Goal: Information Seeking & Learning: Check status

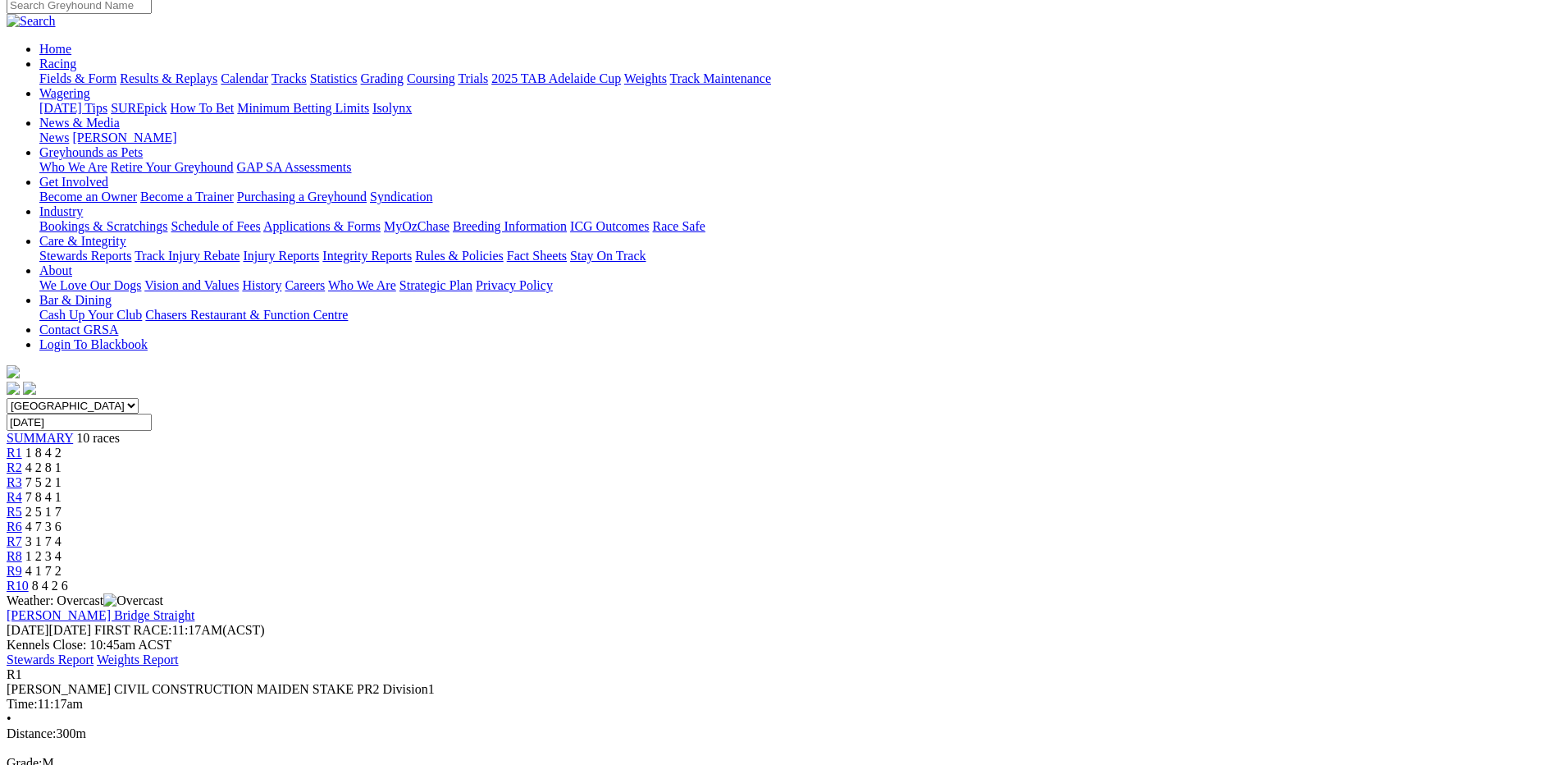
scroll to position [115, 0]
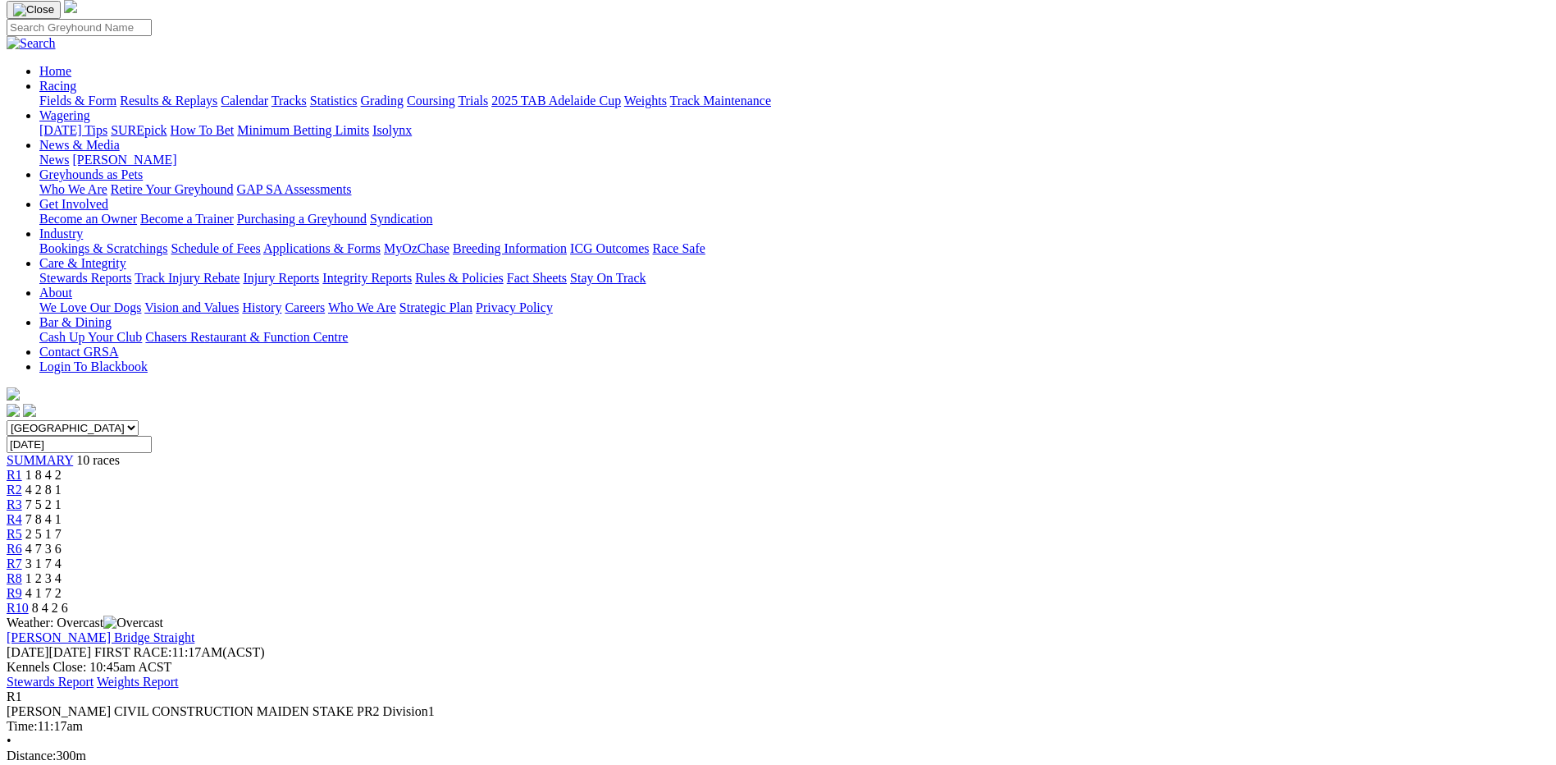
click at [530, 482] on div "R2 4 2 8 1" at bounding box center [778, 489] width 1543 height 15
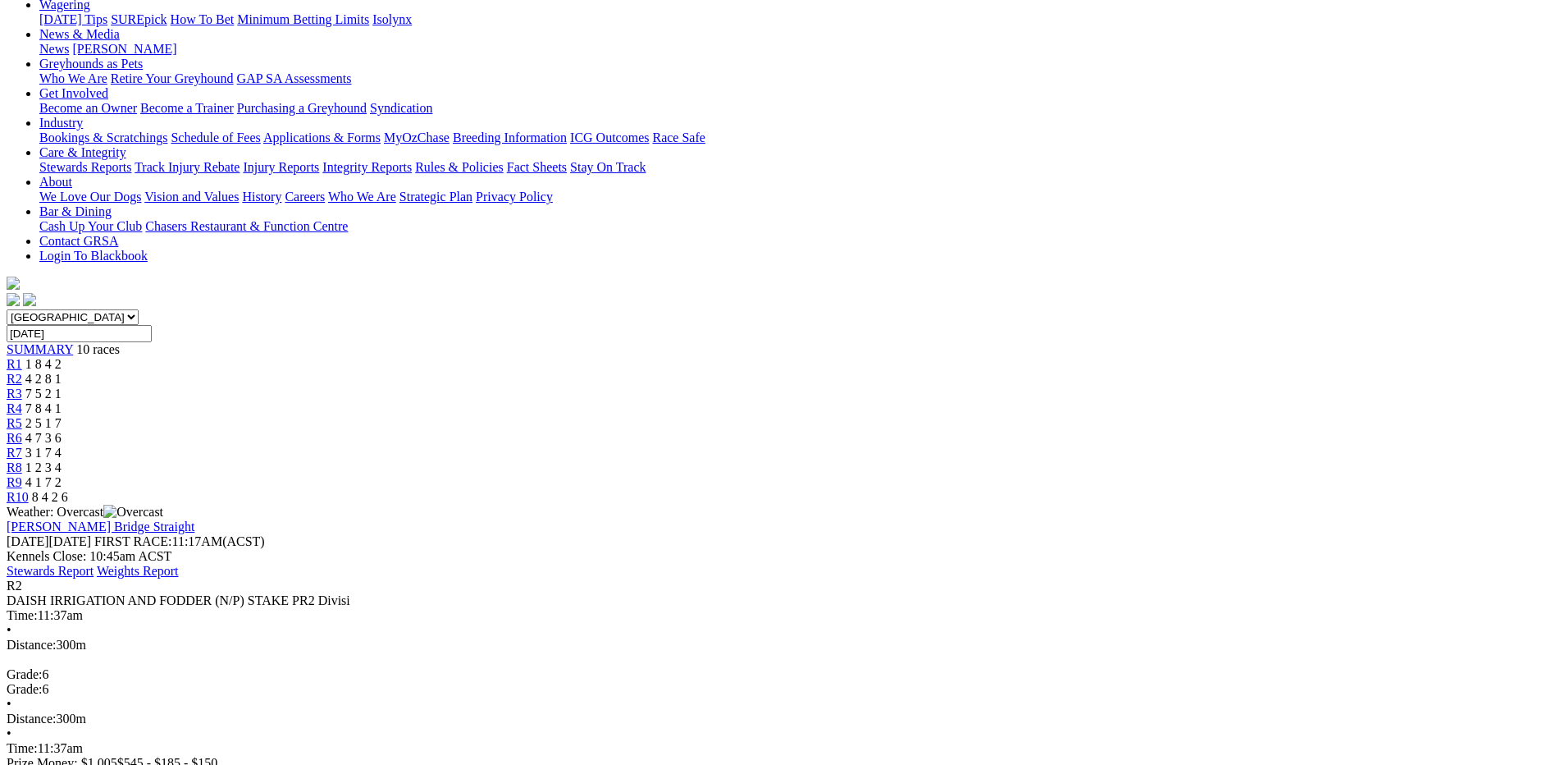
scroll to position [228, 0]
click at [62, 384] on span "7 5 2 1" at bounding box center [43, 391] width 36 height 14
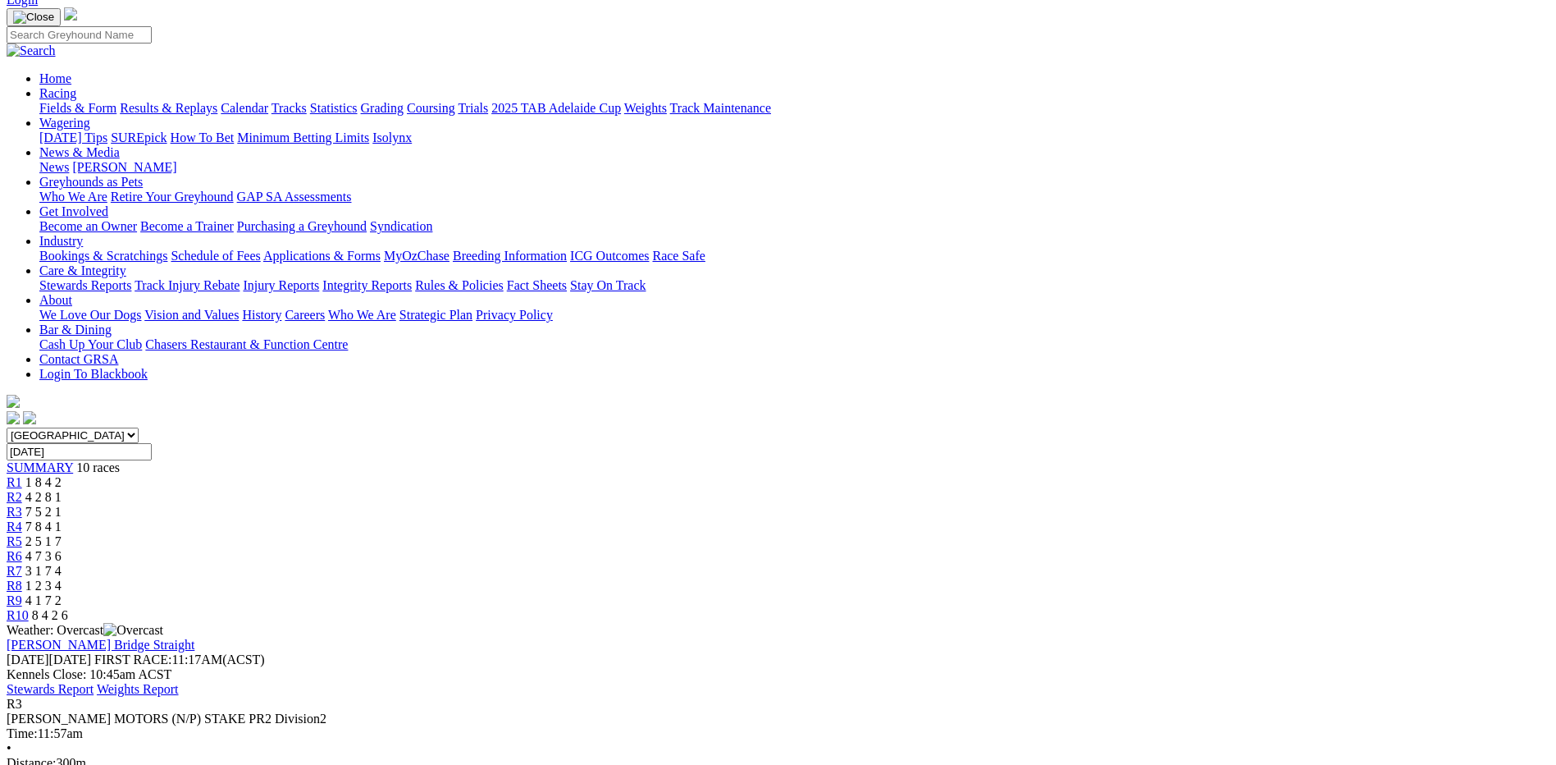
scroll to position [91, 0]
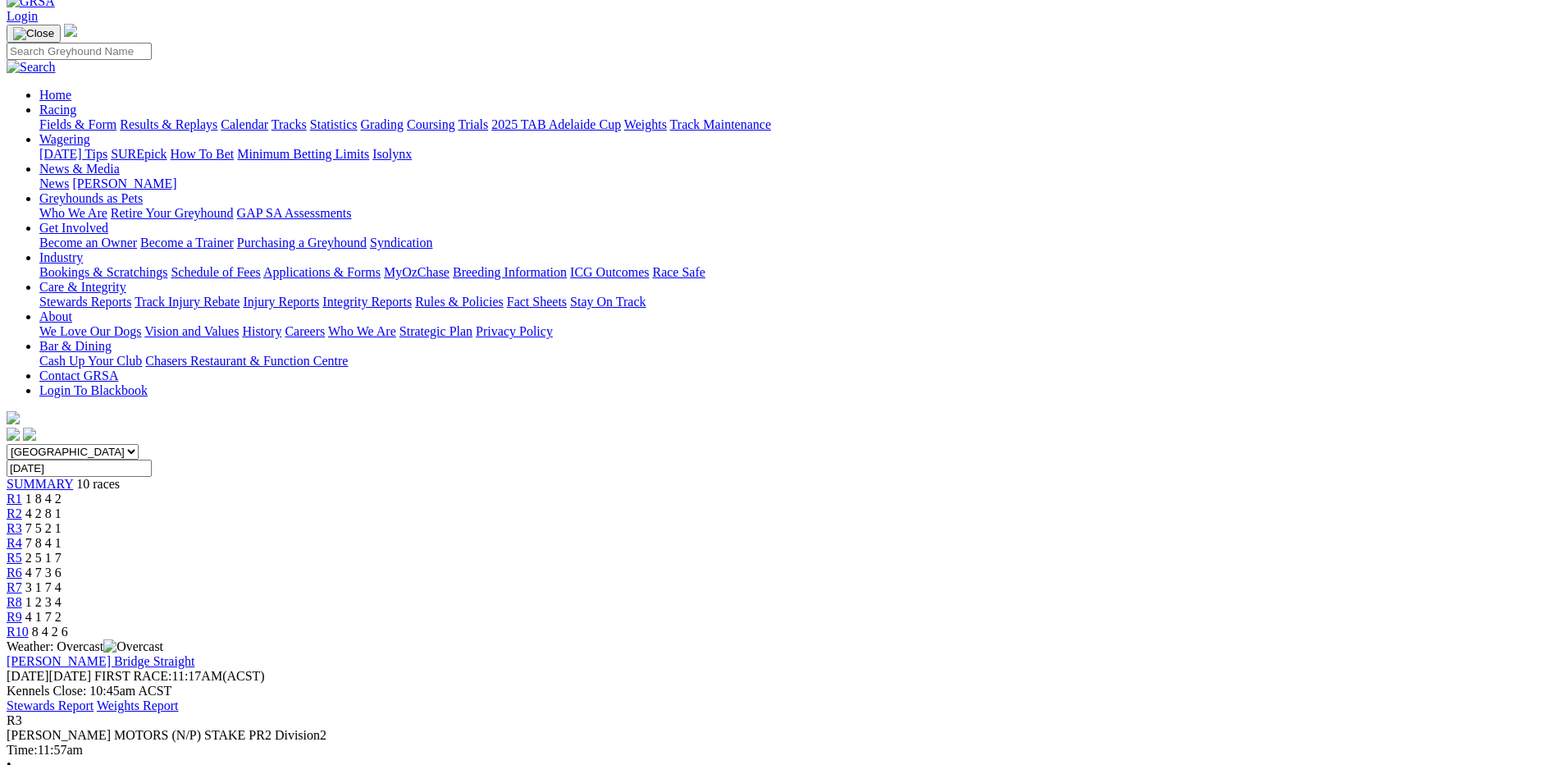
click at [62, 536] on span "7 8 4 1" at bounding box center [43, 543] width 36 height 14
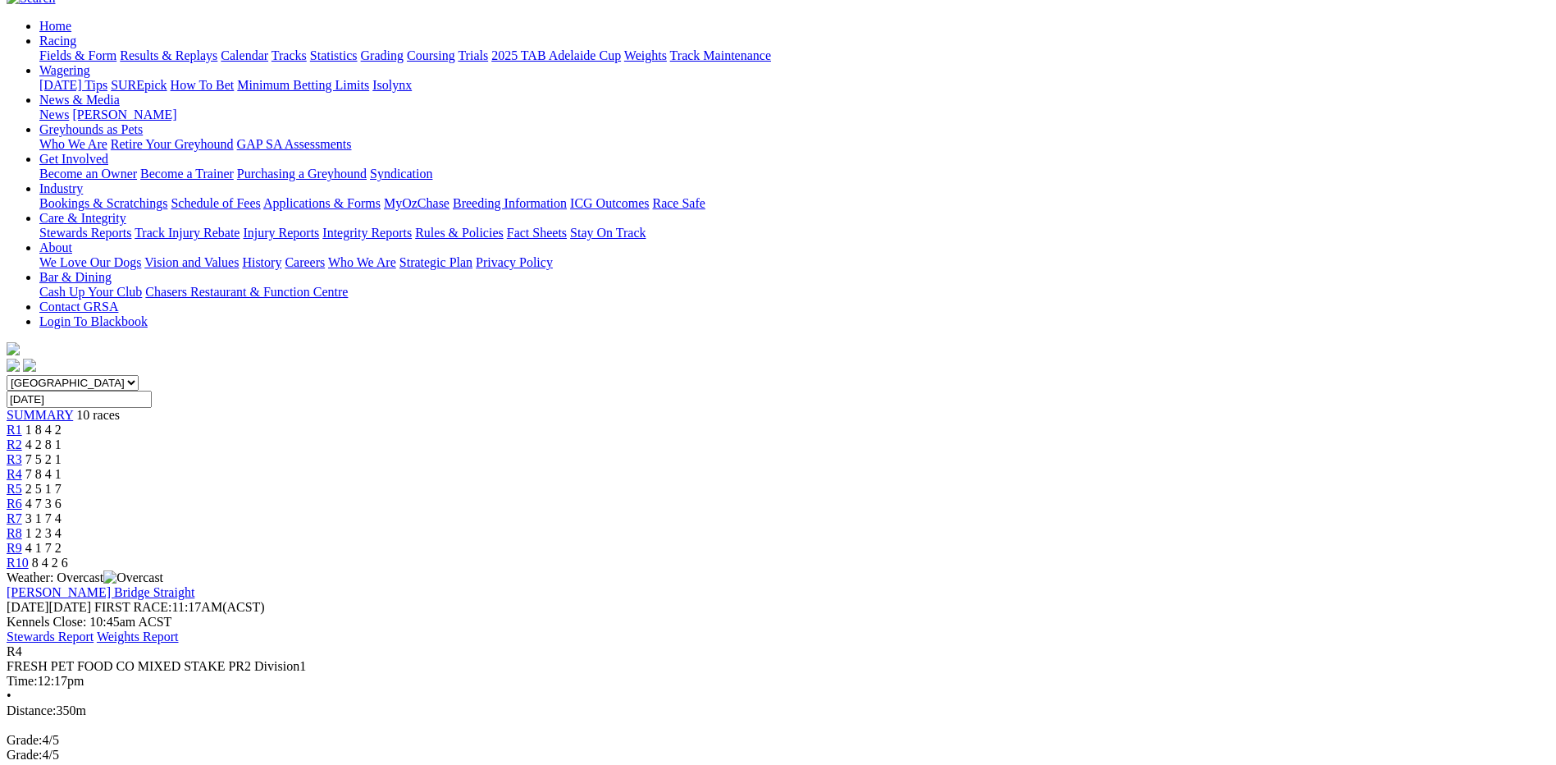
scroll to position [173, 0]
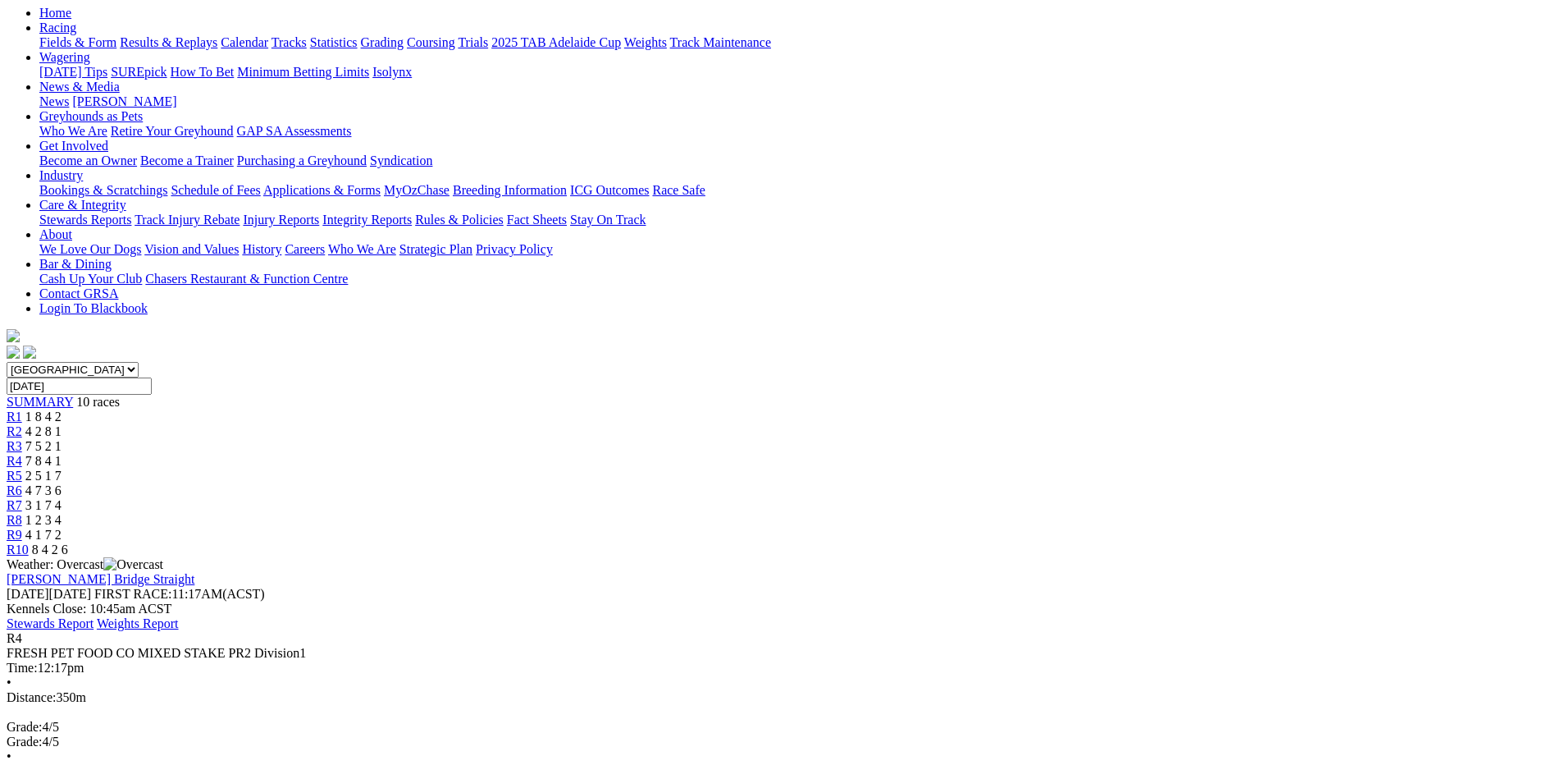
click at [62, 468] on span "2 5 1 7" at bounding box center [43, 475] width 36 height 14
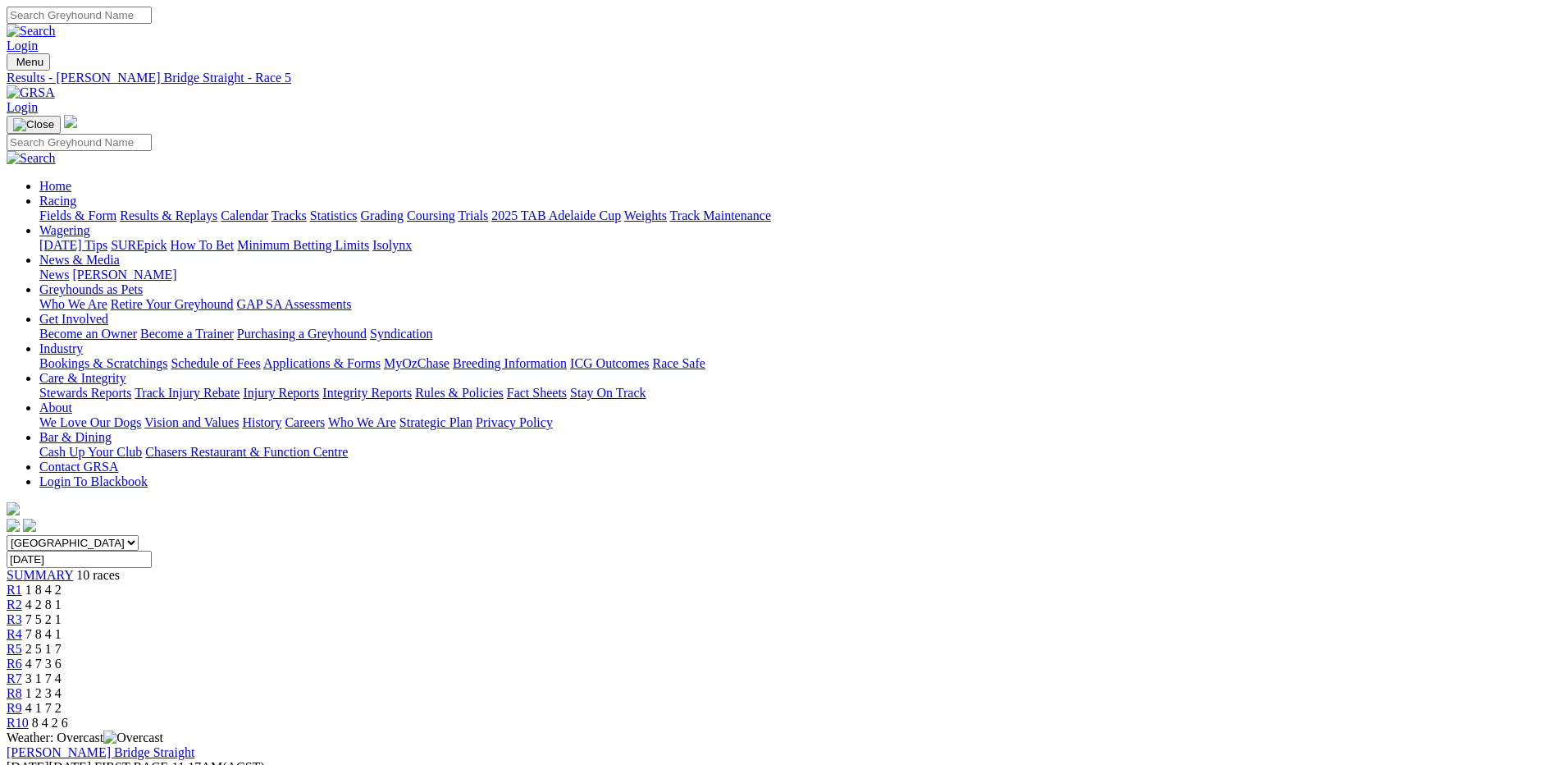
click at [901, 656] on div "R6 4 7 3 6" at bounding box center [778, 663] width 1543 height 15
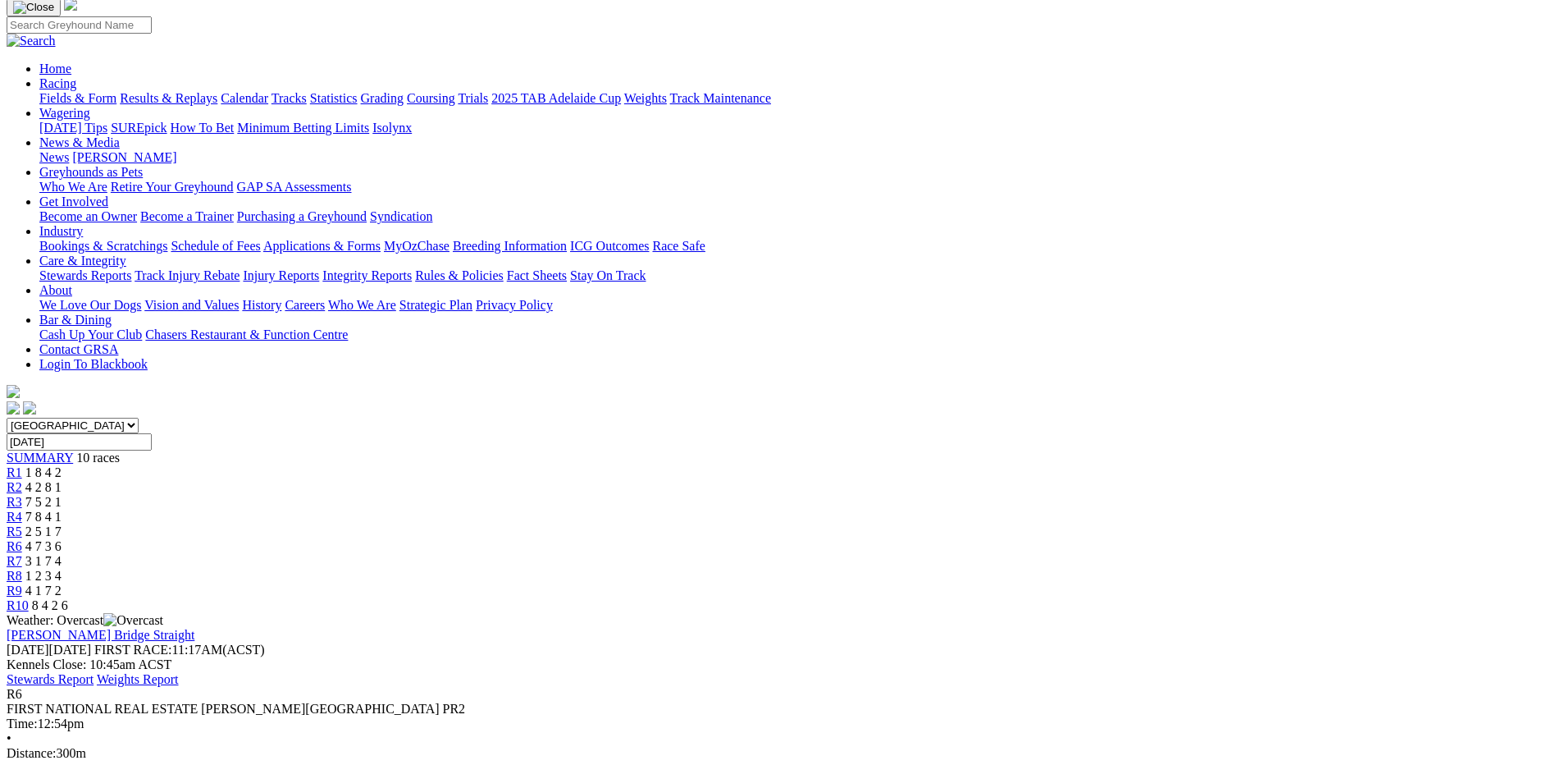
scroll to position [121, 0]
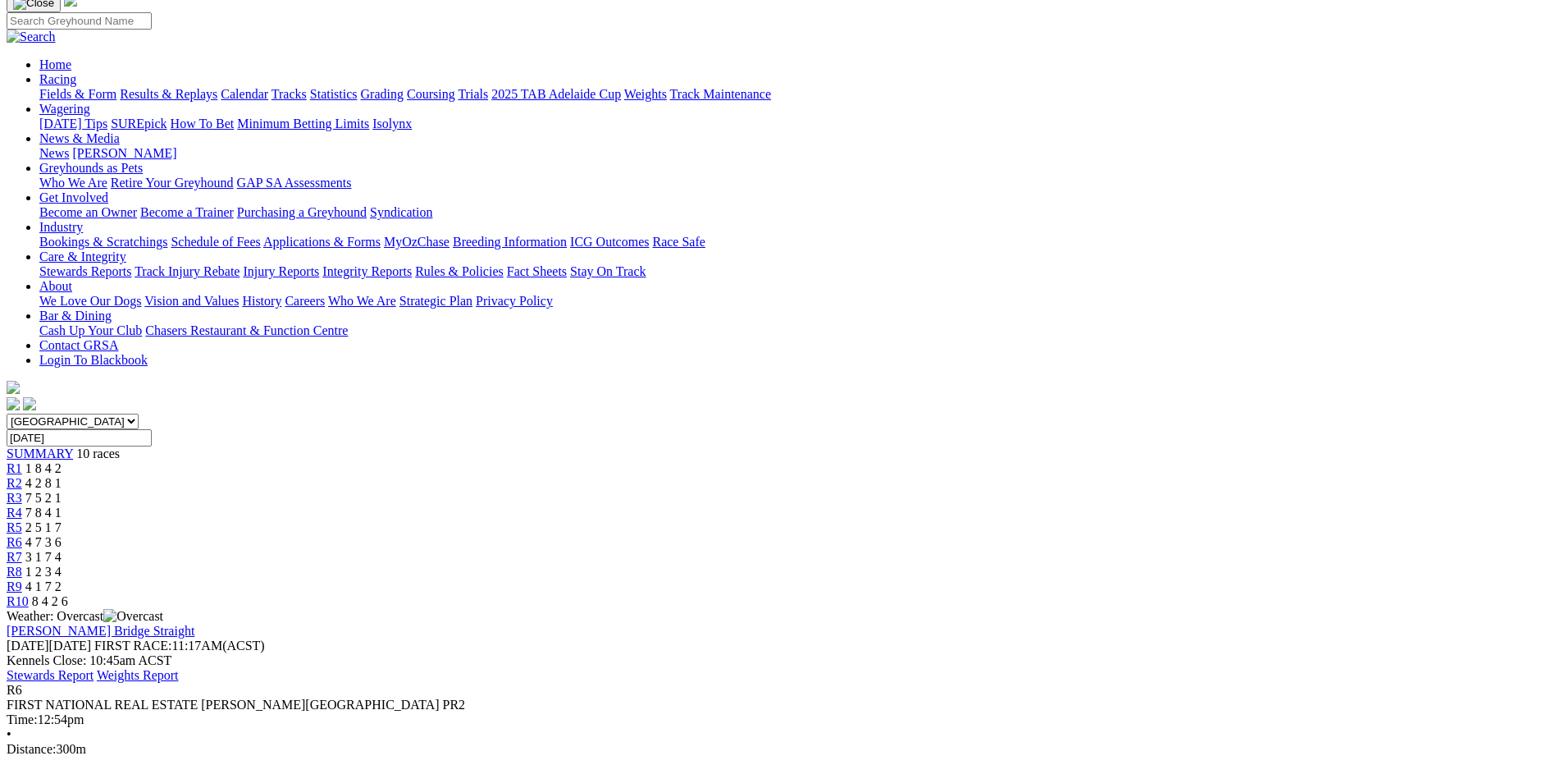
click at [955, 550] on div "R7 3 1 7 4" at bounding box center [778, 557] width 1543 height 15
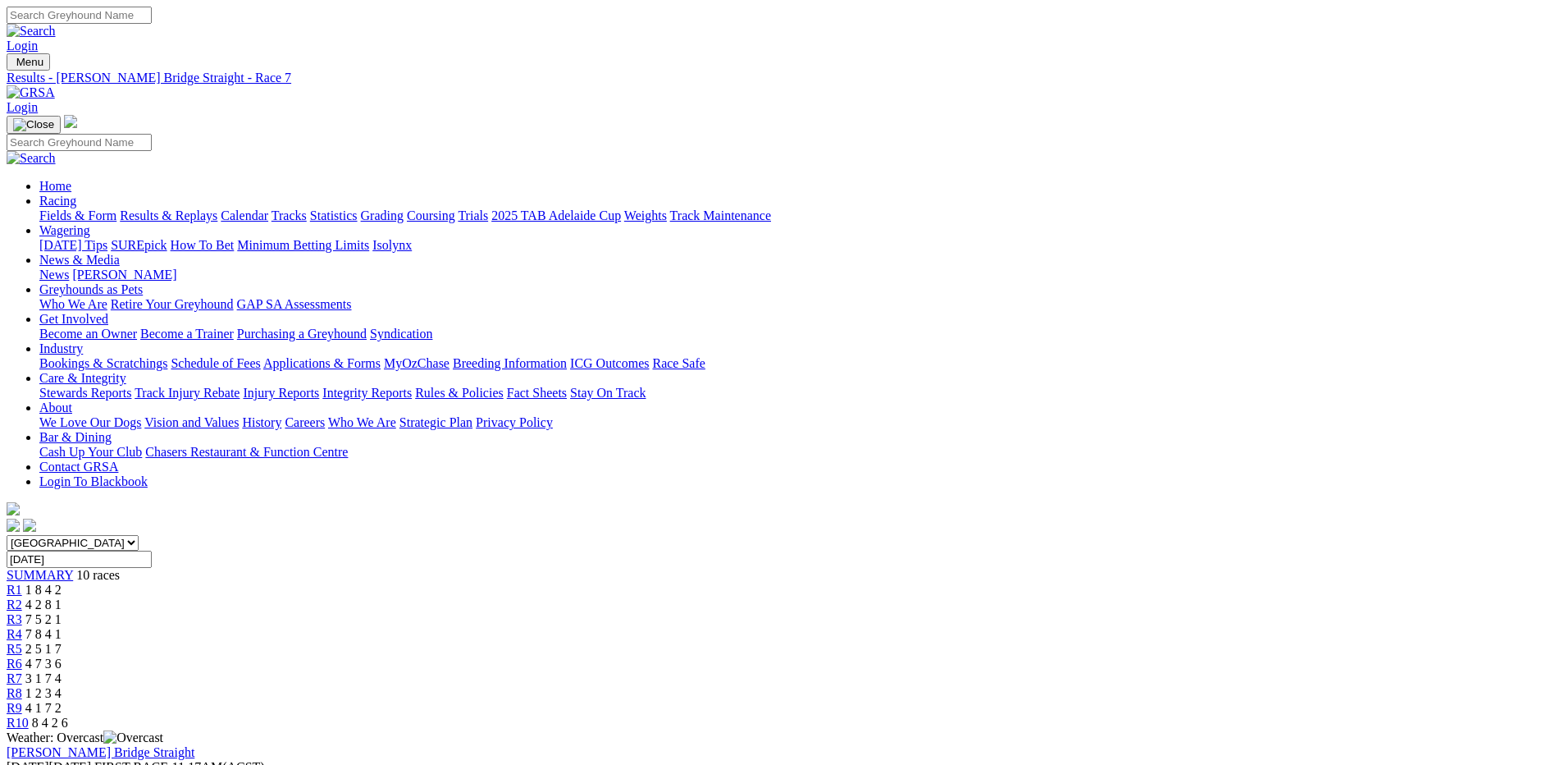
click at [62, 686] on span "1 2 3 4" at bounding box center [43, 693] width 36 height 14
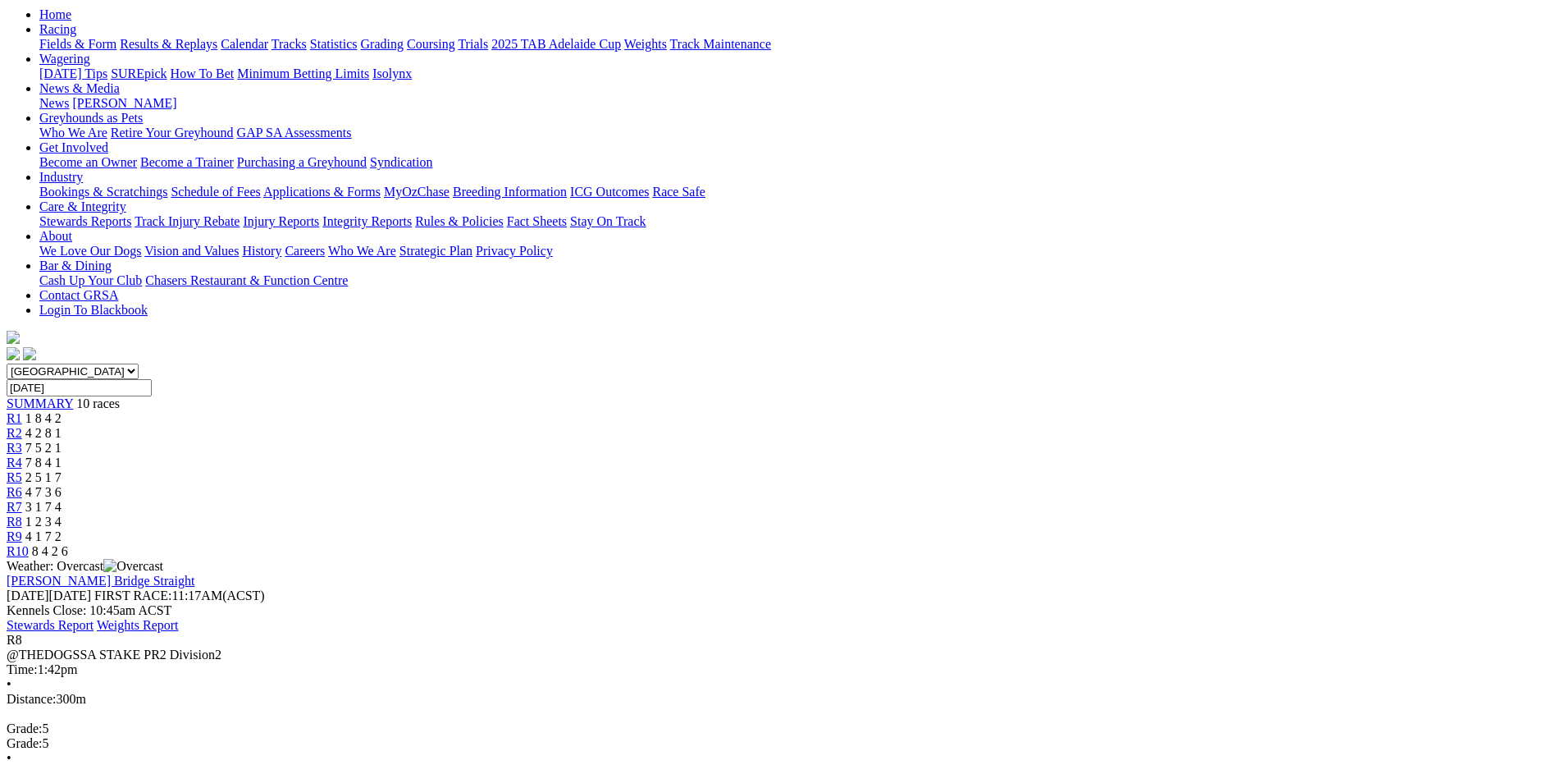
scroll to position [98, 0]
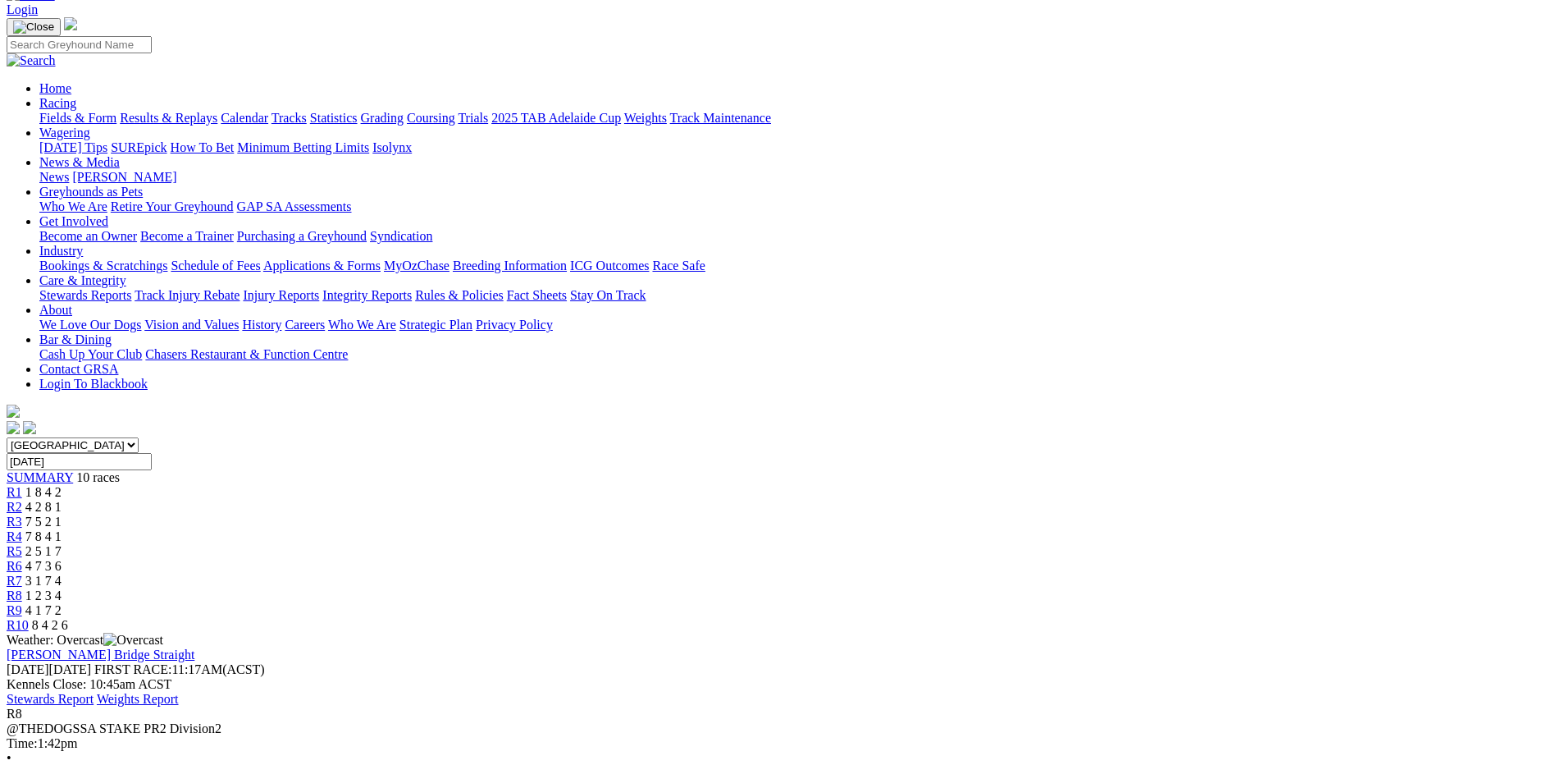
click at [62, 603] on span "4 1 7 2" at bounding box center [43, 610] width 36 height 14
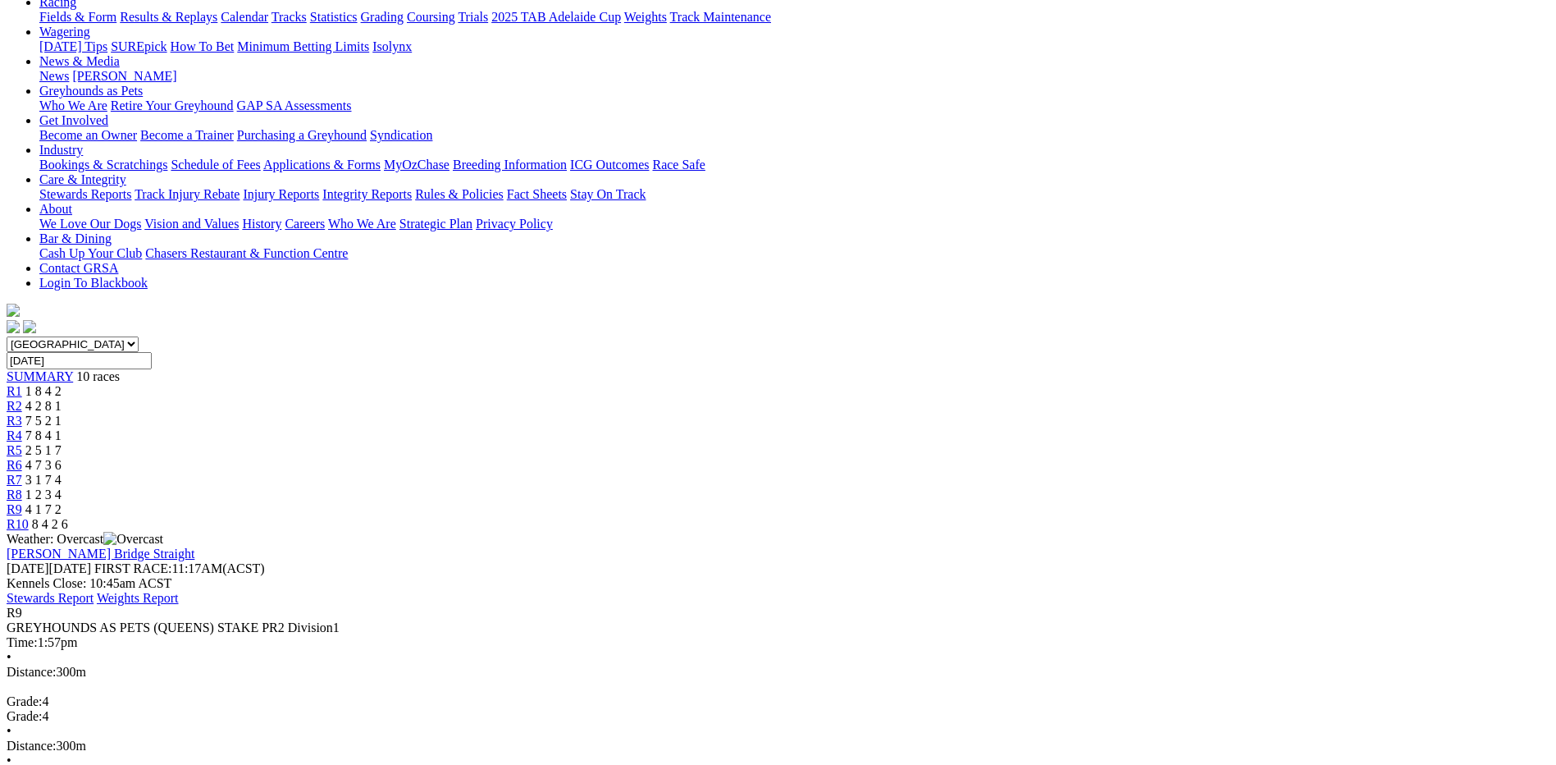
scroll to position [204, 0]
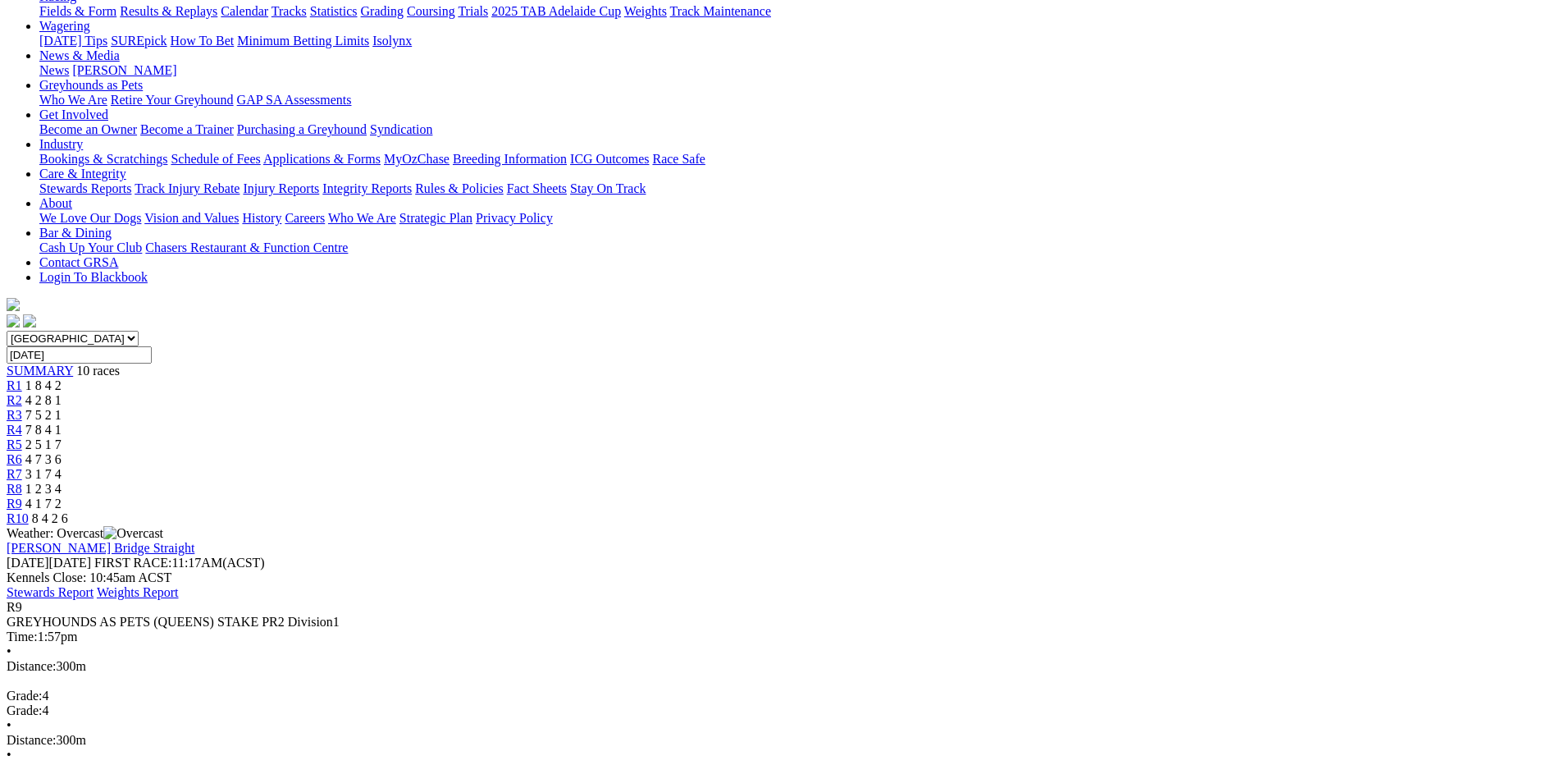
click at [1257, 511] on div "R10 8 4 2 6" at bounding box center [778, 518] width 1543 height 15
